Goal: Find specific page/section: Find specific page/section

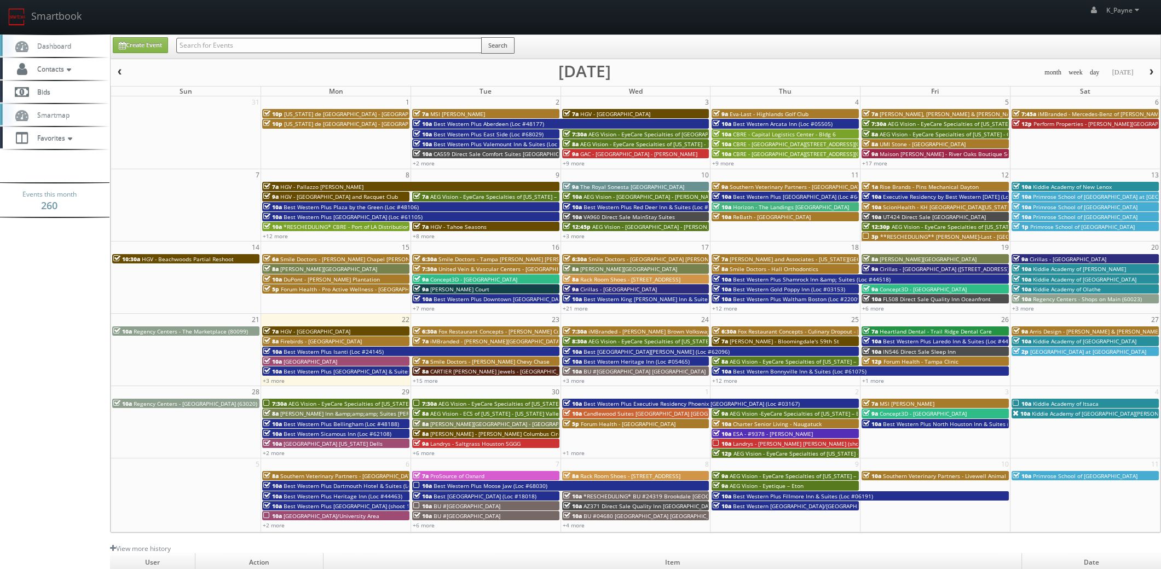
click at [210, 50] on input "text" at bounding box center [328, 45] width 305 height 15
type input "lordae"
